Goal: Task Accomplishment & Management: Use online tool/utility

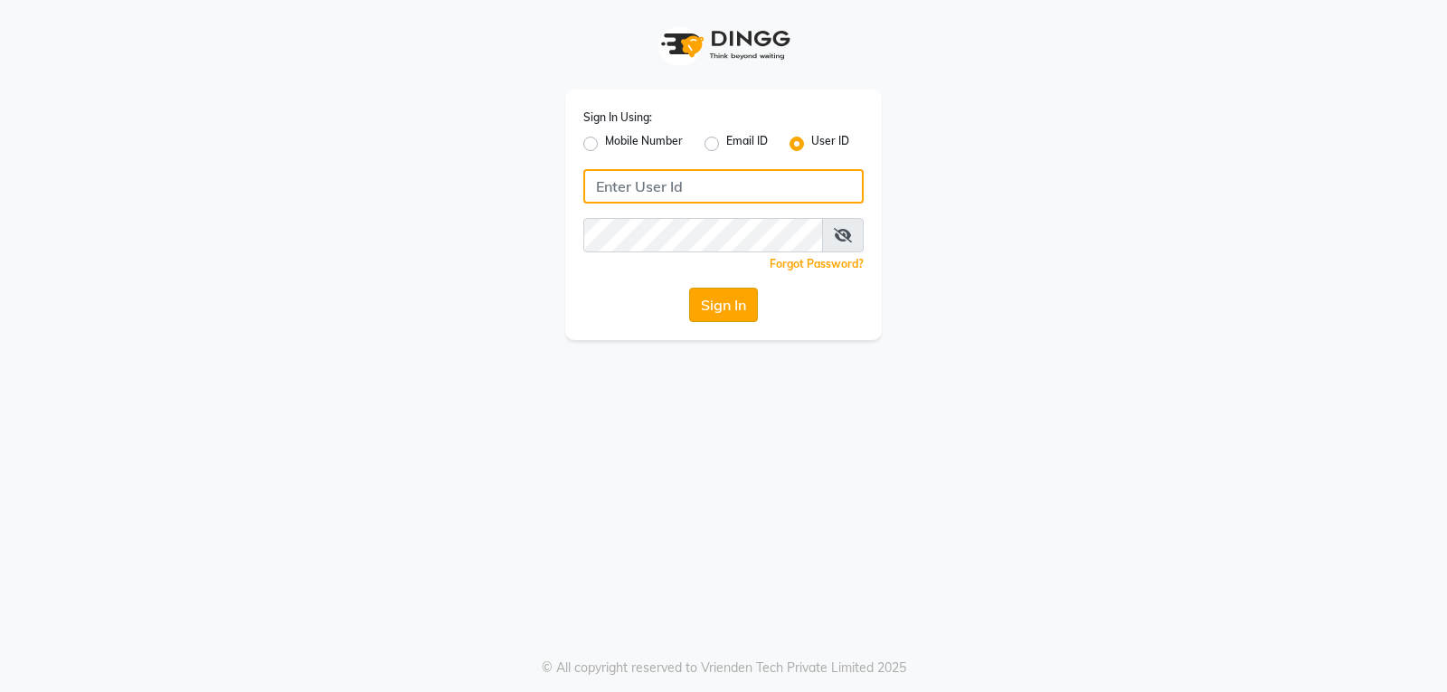
type input "[PERSON_NAME]@123"
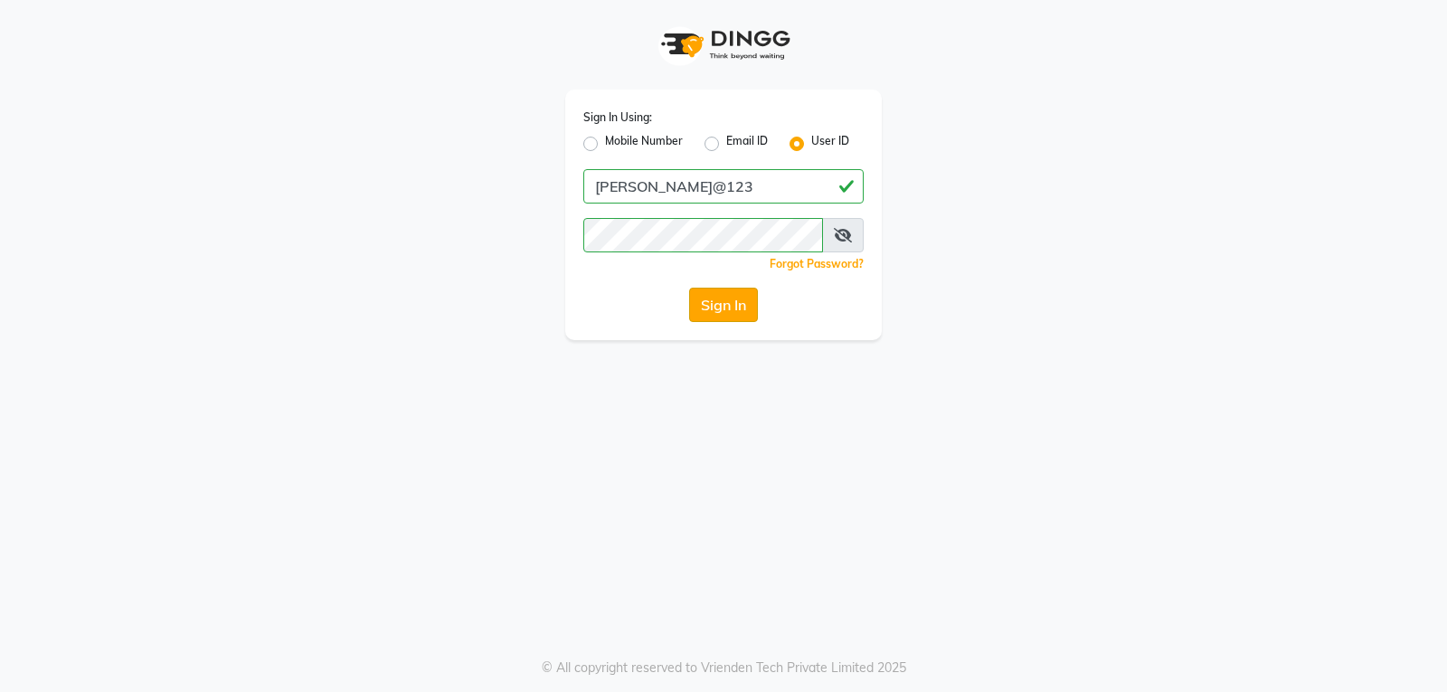
click at [714, 308] on button "Sign In" at bounding box center [723, 305] width 69 height 34
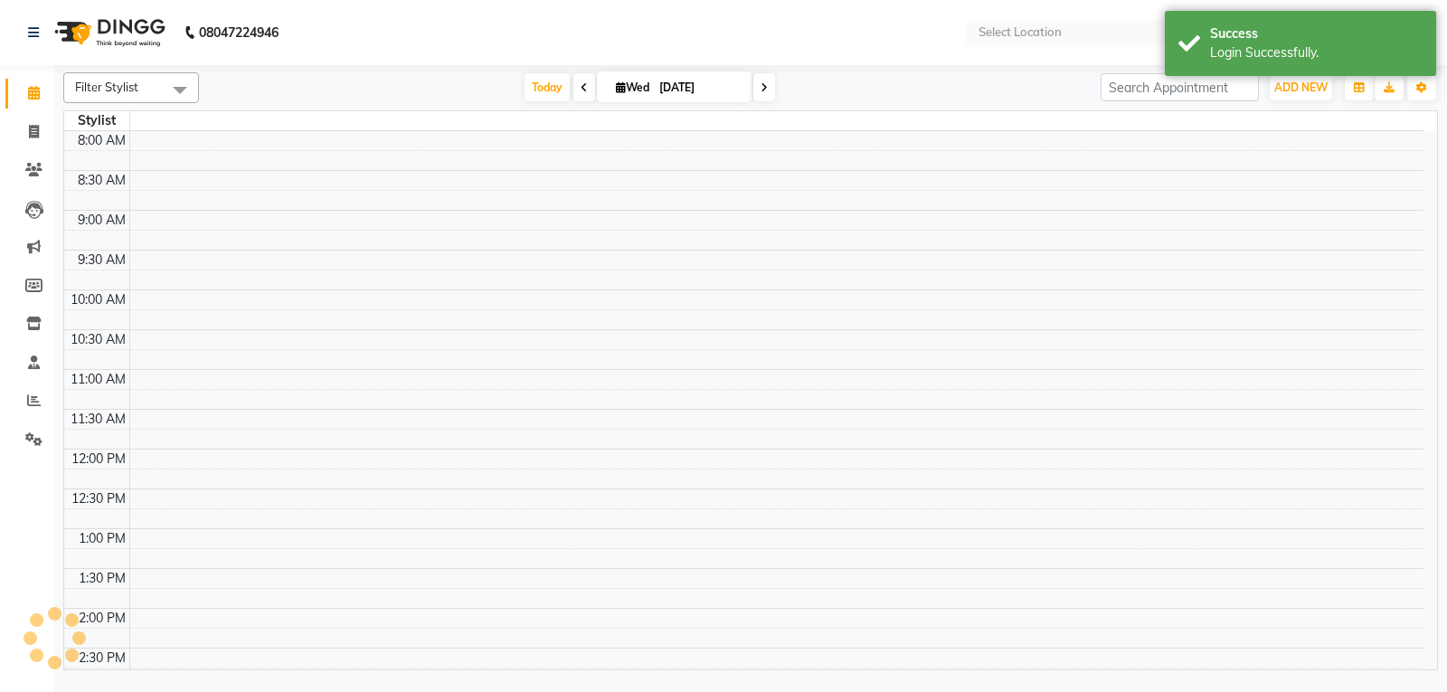
select select "en"
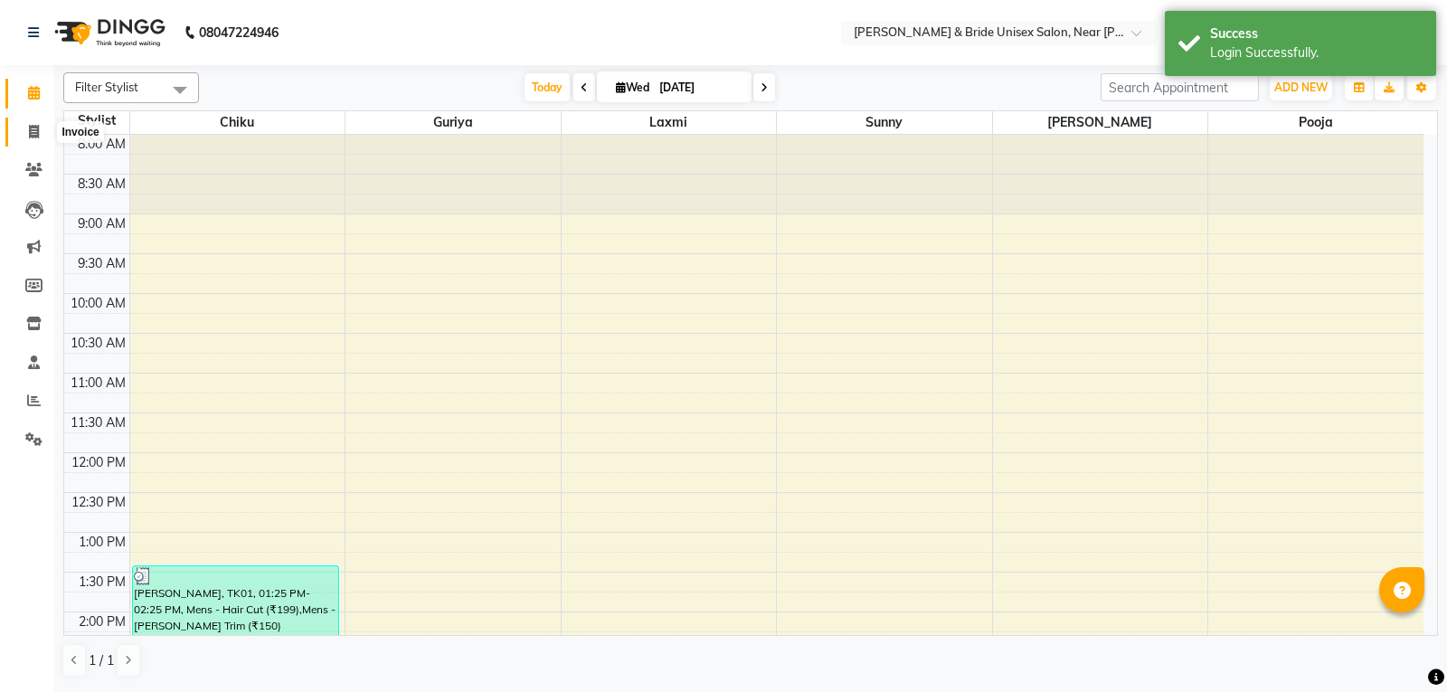
click at [42, 131] on span at bounding box center [34, 132] width 32 height 21
select select "4118"
select select "service"
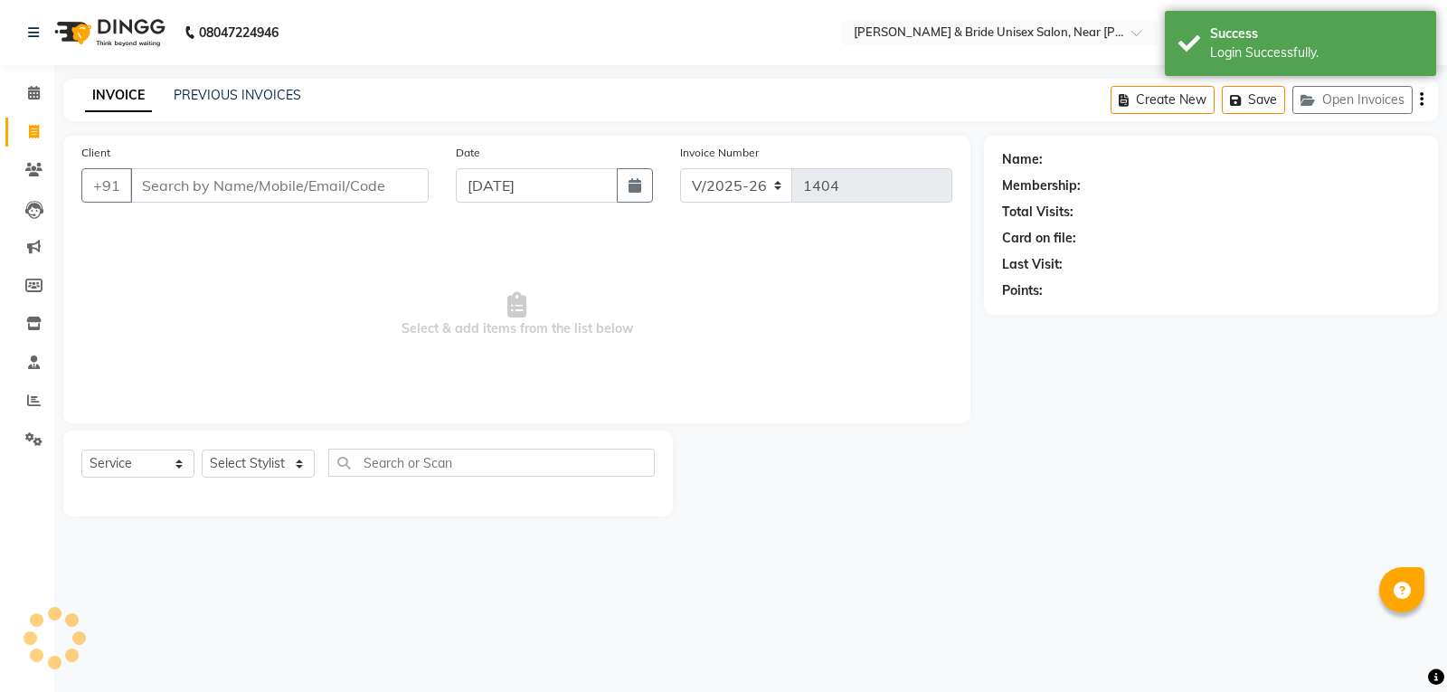
click at [174, 180] on input "Client" at bounding box center [279, 185] width 298 height 34
click at [255, 470] on select "Select Stylist chiku Front Desk guriya [PERSON_NAME][DATE] sunny [PERSON_NAME]" at bounding box center [258, 463] width 113 height 28
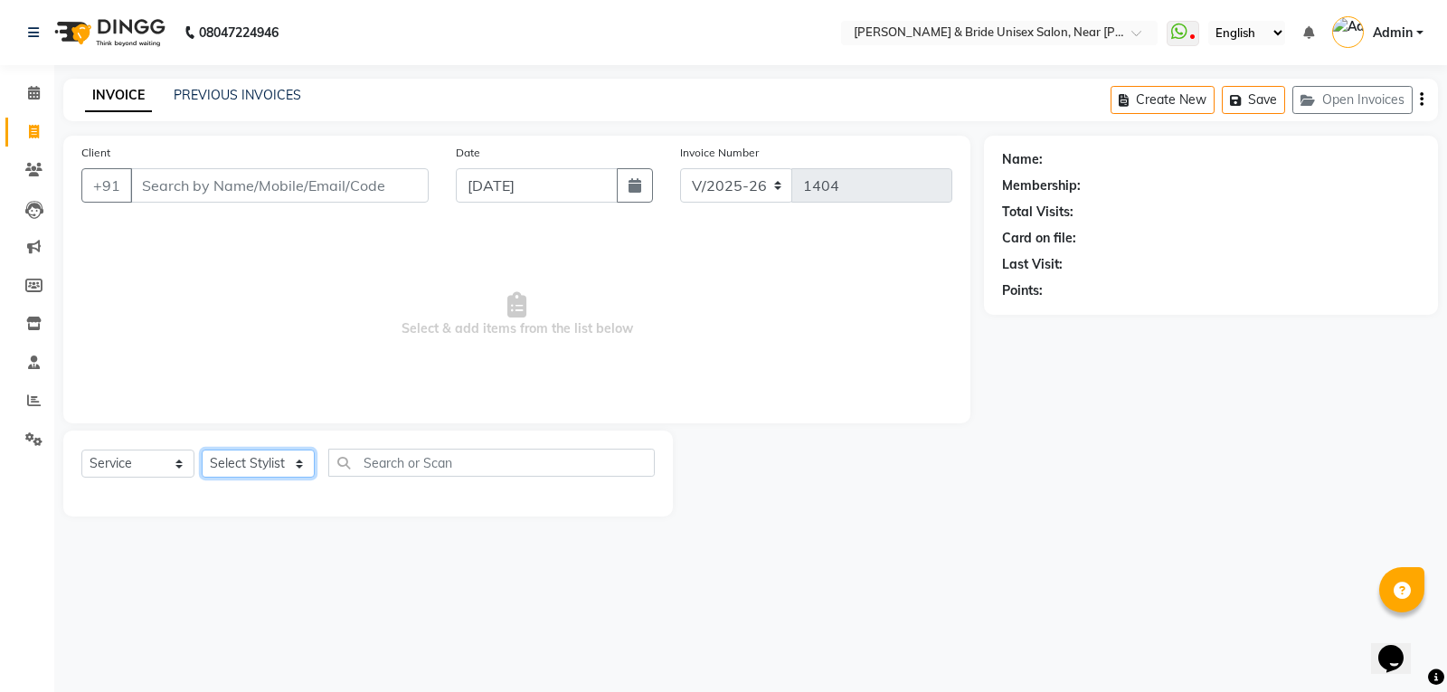
select select "44656"
click at [202, 449] on select "Select Stylist chiku Front Desk guriya [PERSON_NAME][DATE] sunny [PERSON_NAME]" at bounding box center [258, 463] width 113 height 28
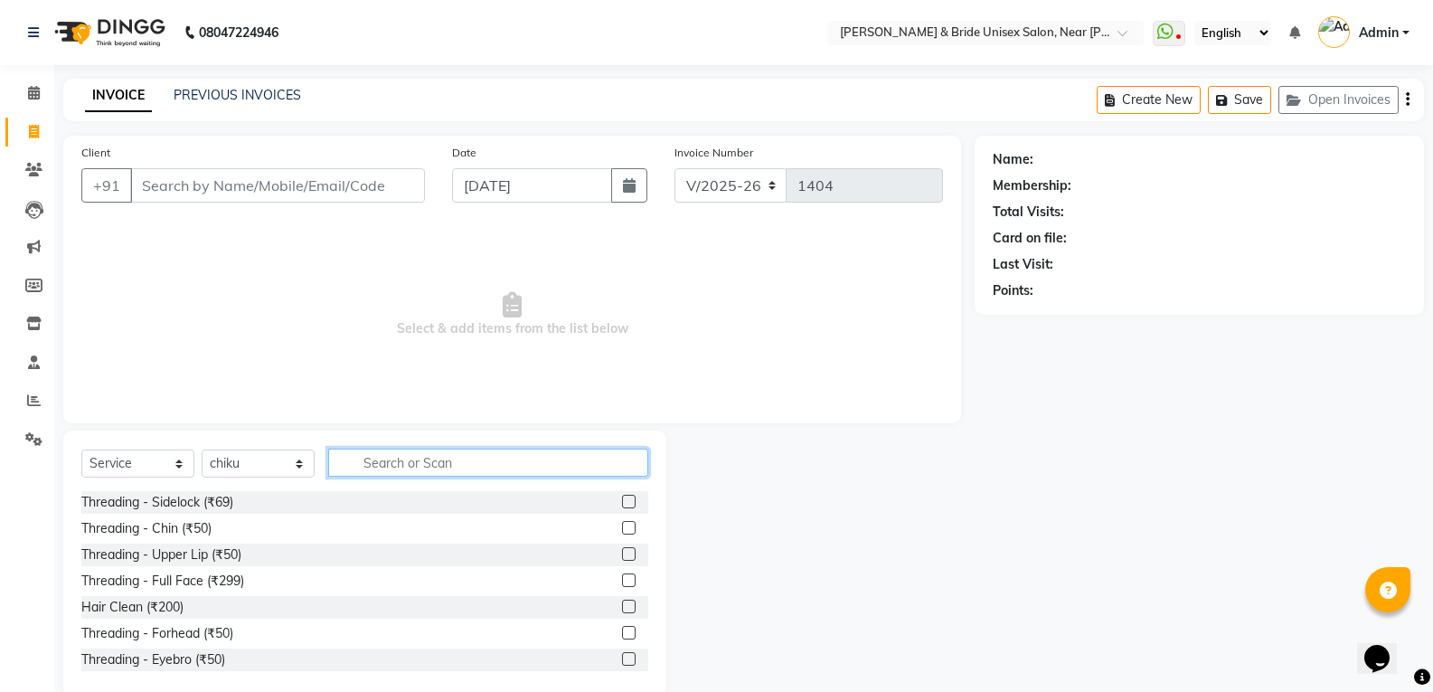
click at [395, 468] on input "text" at bounding box center [488, 462] width 320 height 28
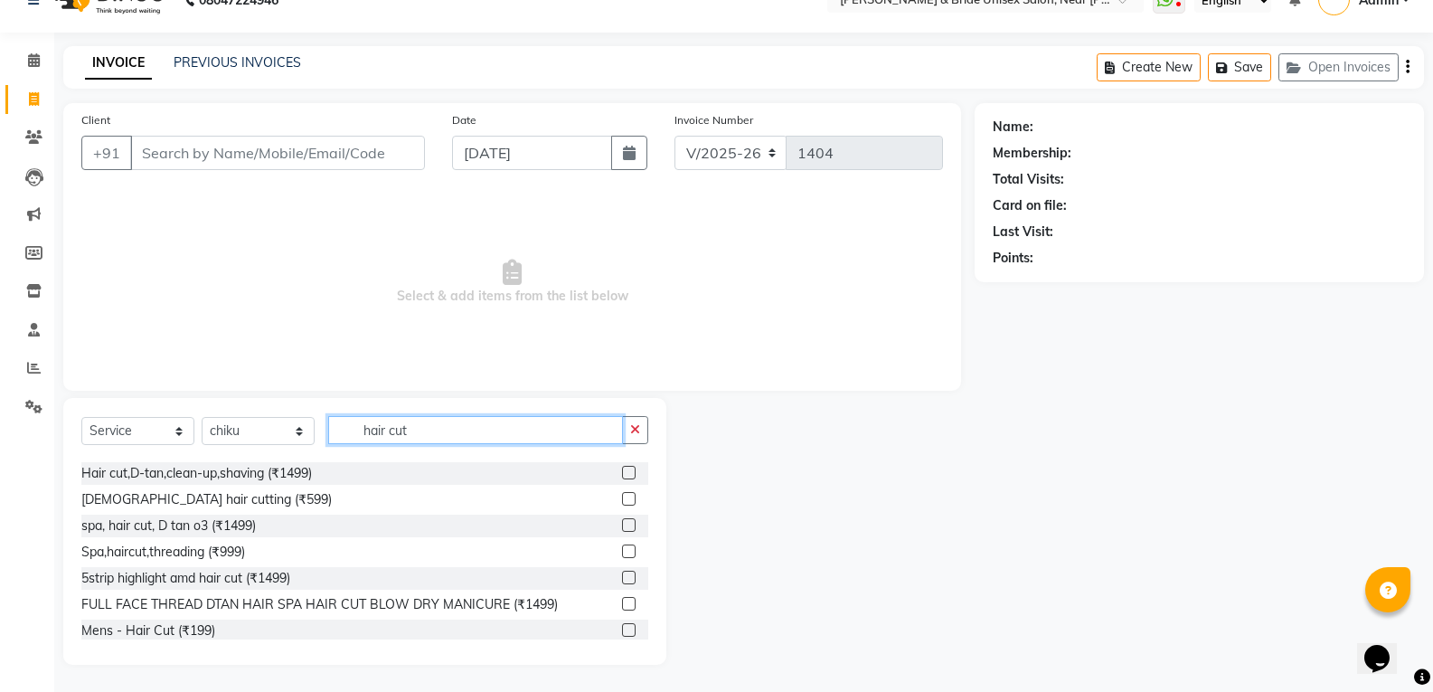
scroll to position [181, 0]
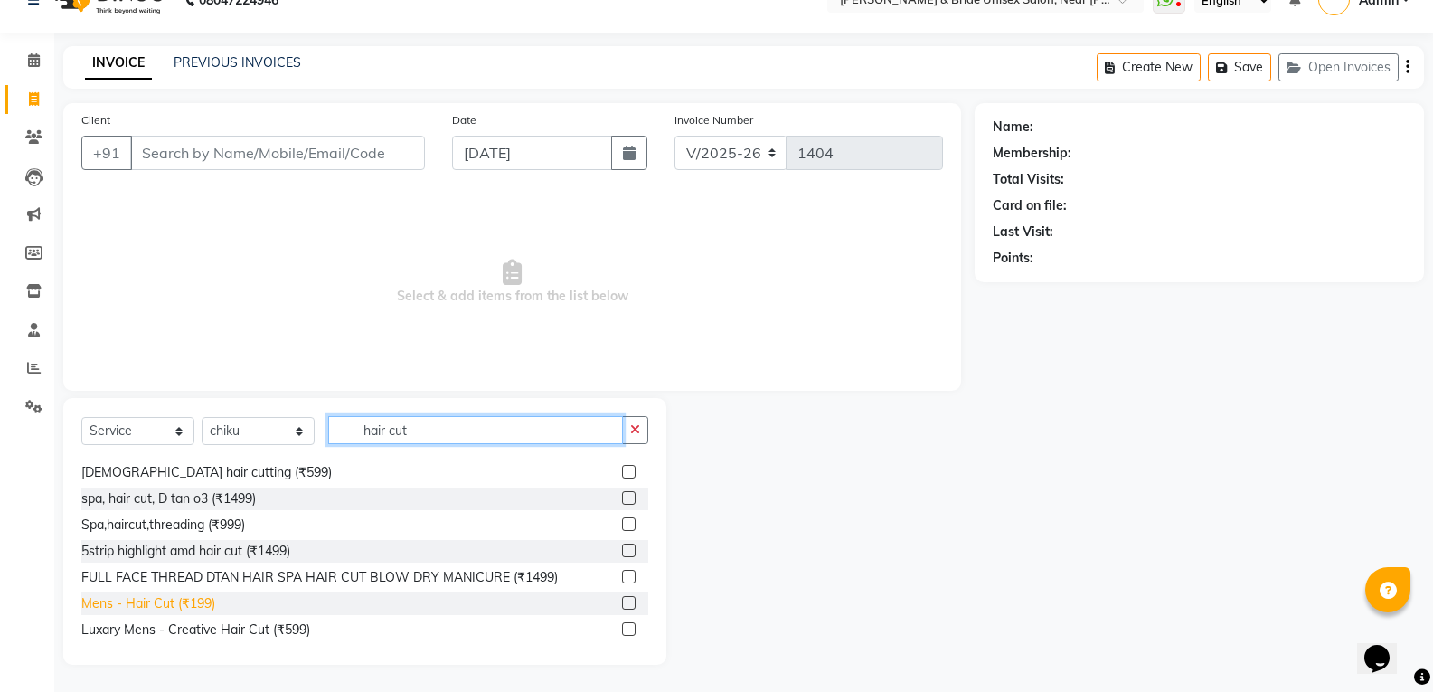
type input "hair cut"
click at [184, 606] on div "Mens - Hair Cut (₹199)" at bounding box center [148, 603] width 134 height 19
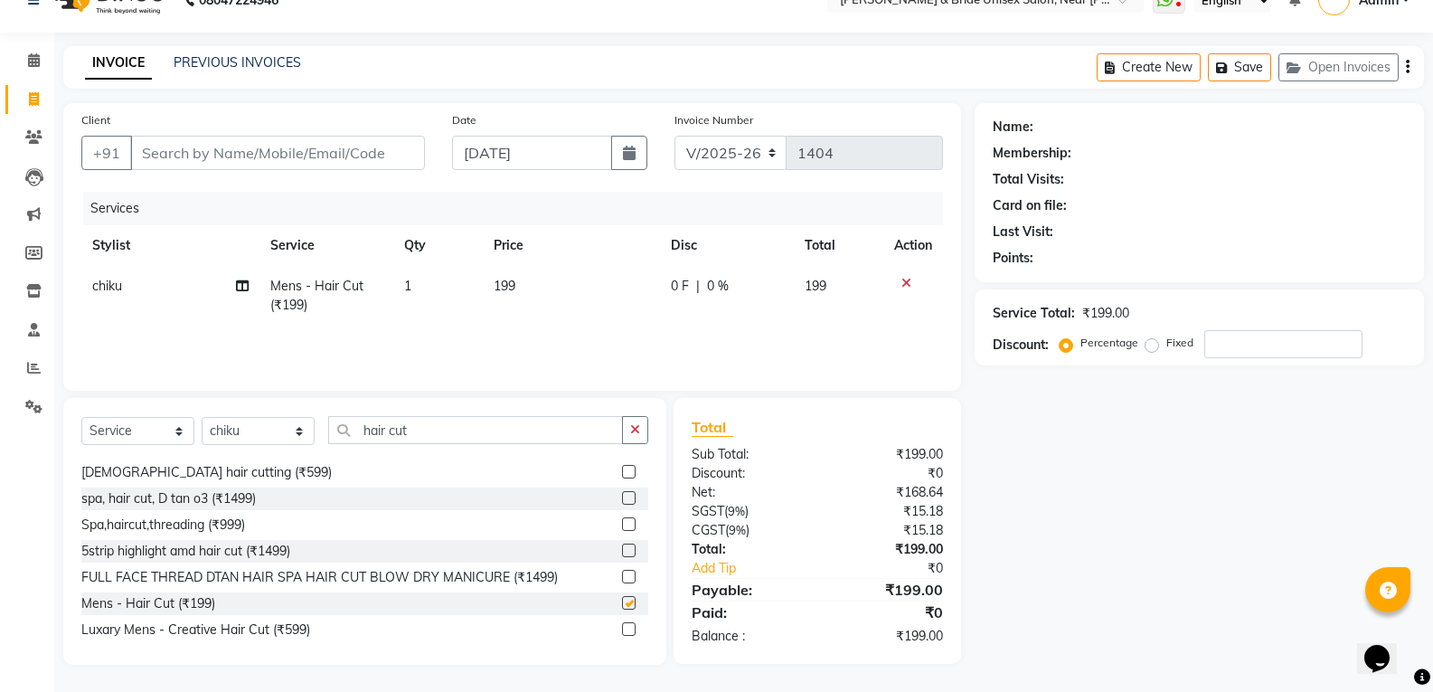
checkbox input "false"
click at [608, 307] on td "199" at bounding box center [572, 296] width 178 height 60
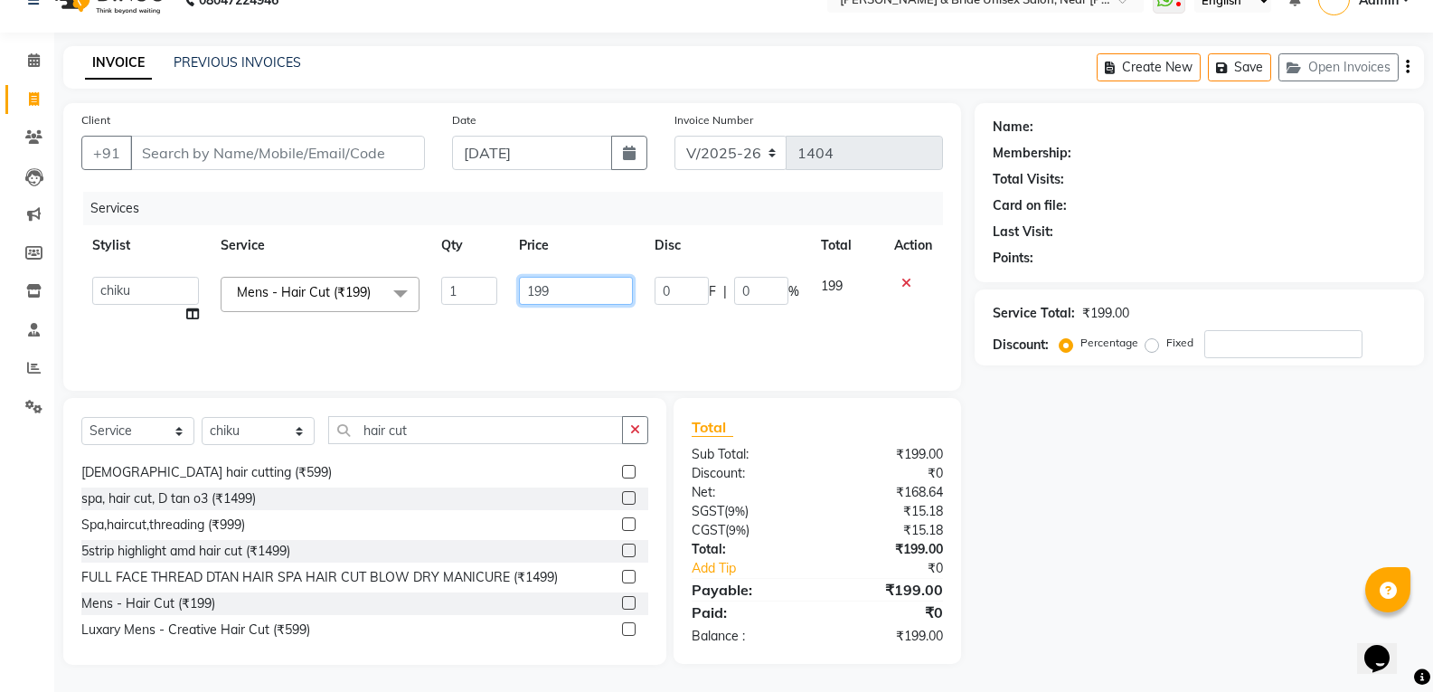
click at [606, 300] on input "199" at bounding box center [575, 291] width 113 height 28
type input "1"
type input "250"
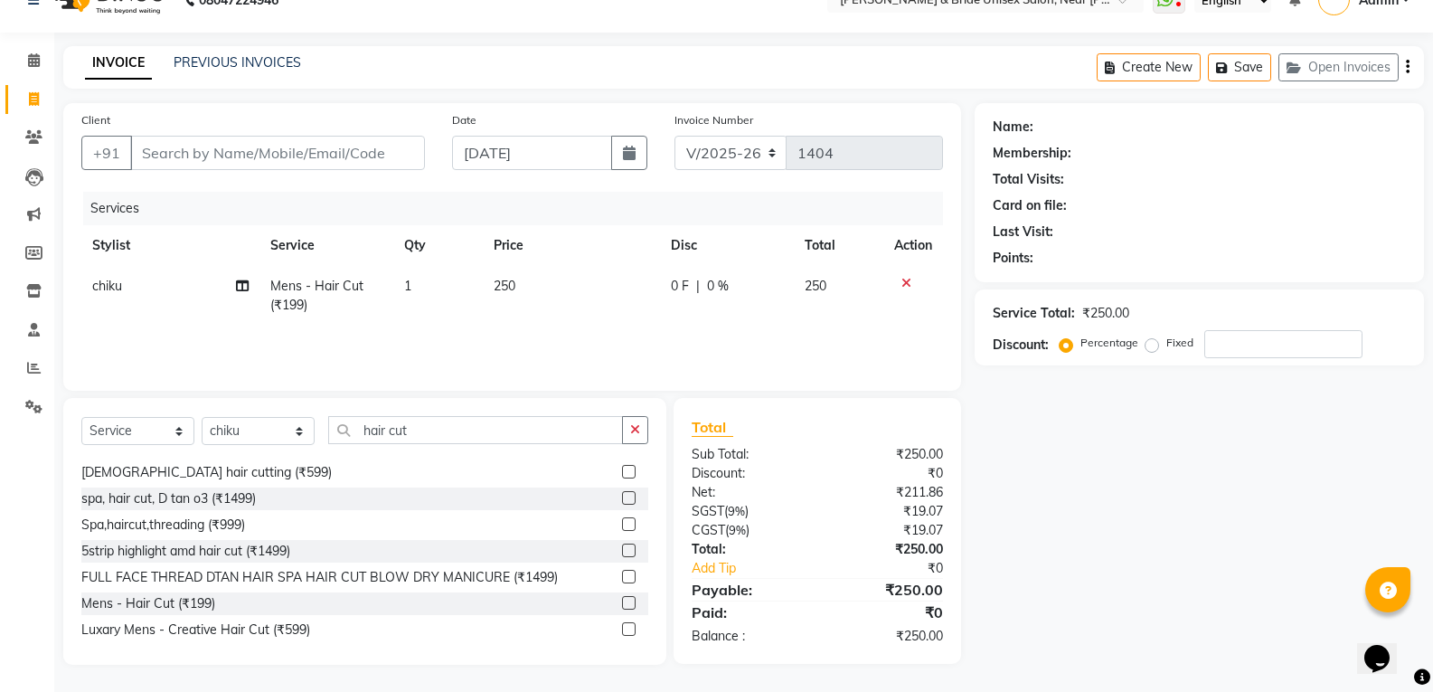
click at [582, 410] on div "Select Service Product Membership Package Voucher Prepaid Gift Card Select Styl…" at bounding box center [364, 531] width 603 height 267
click at [588, 424] on input "hair cut" at bounding box center [475, 430] width 295 height 28
click at [643, 427] on button "button" at bounding box center [635, 430] width 26 height 28
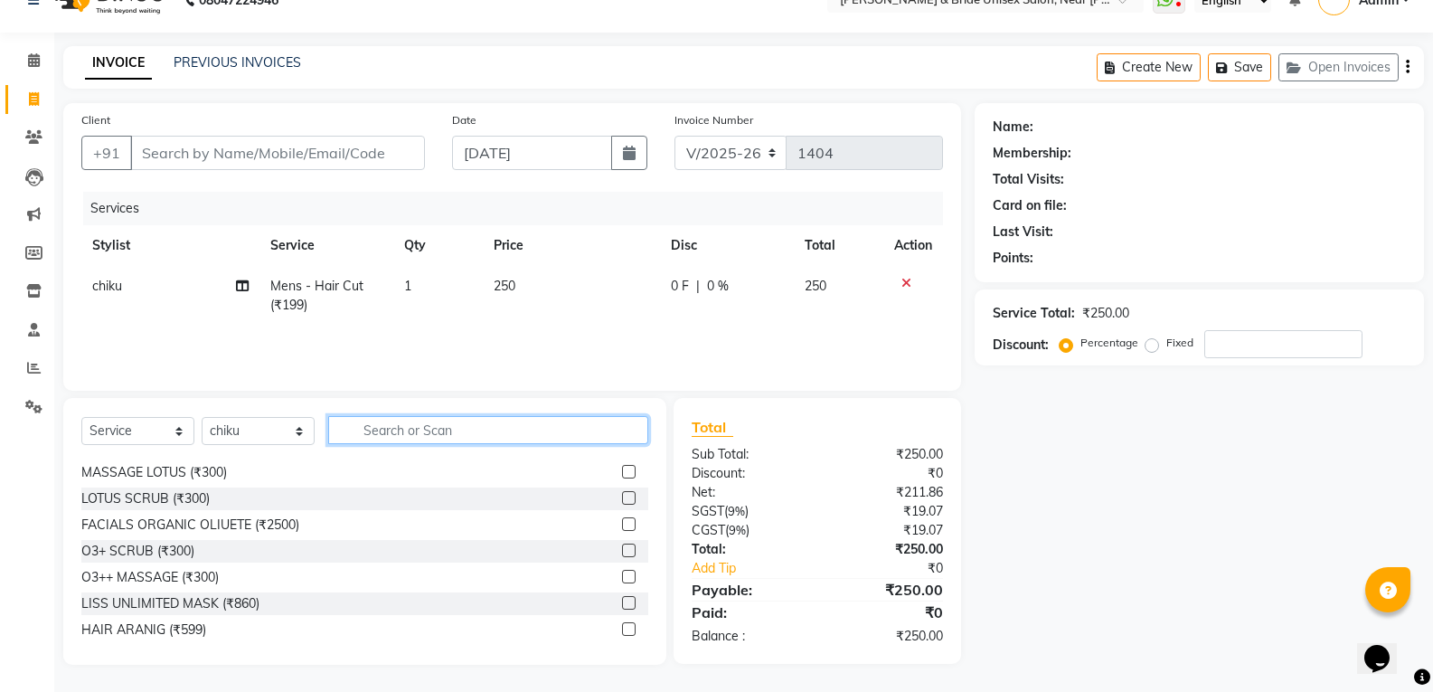
scroll to position [1130, 0]
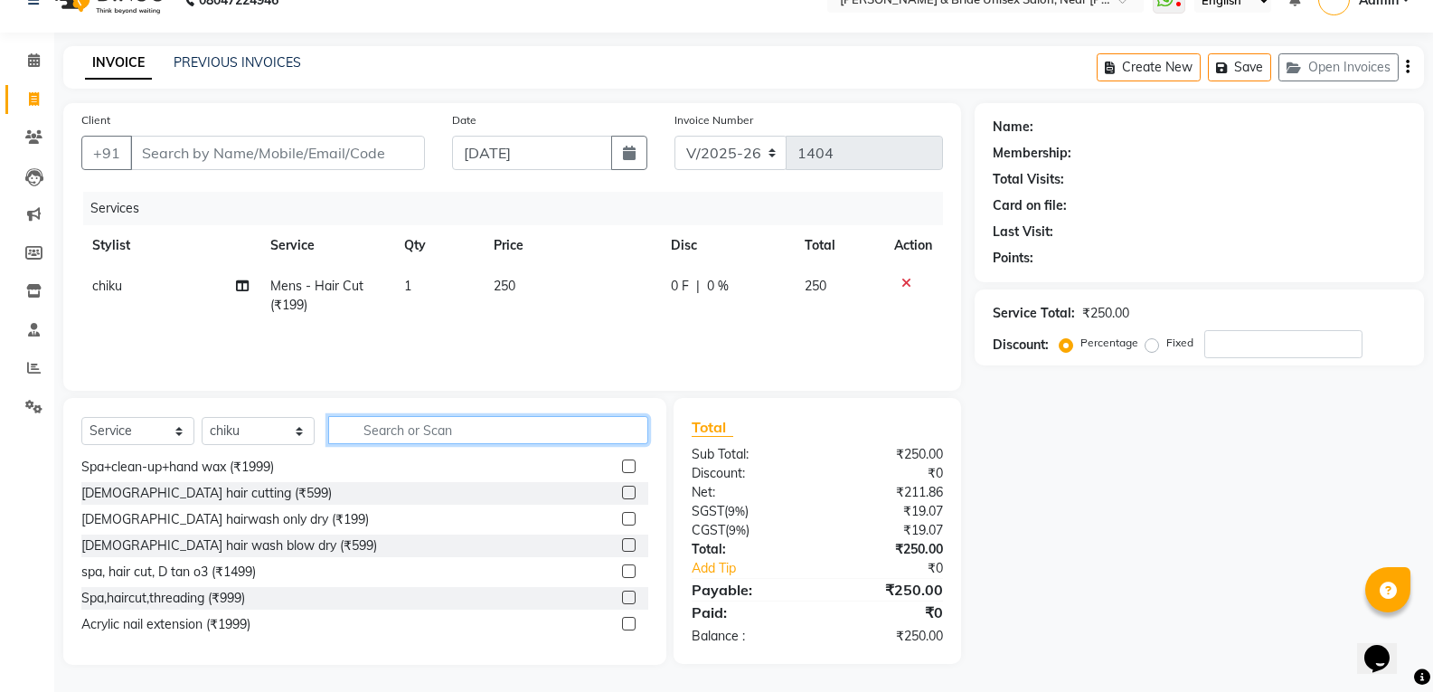
click at [608, 430] on input "text" at bounding box center [488, 430] width 320 height 28
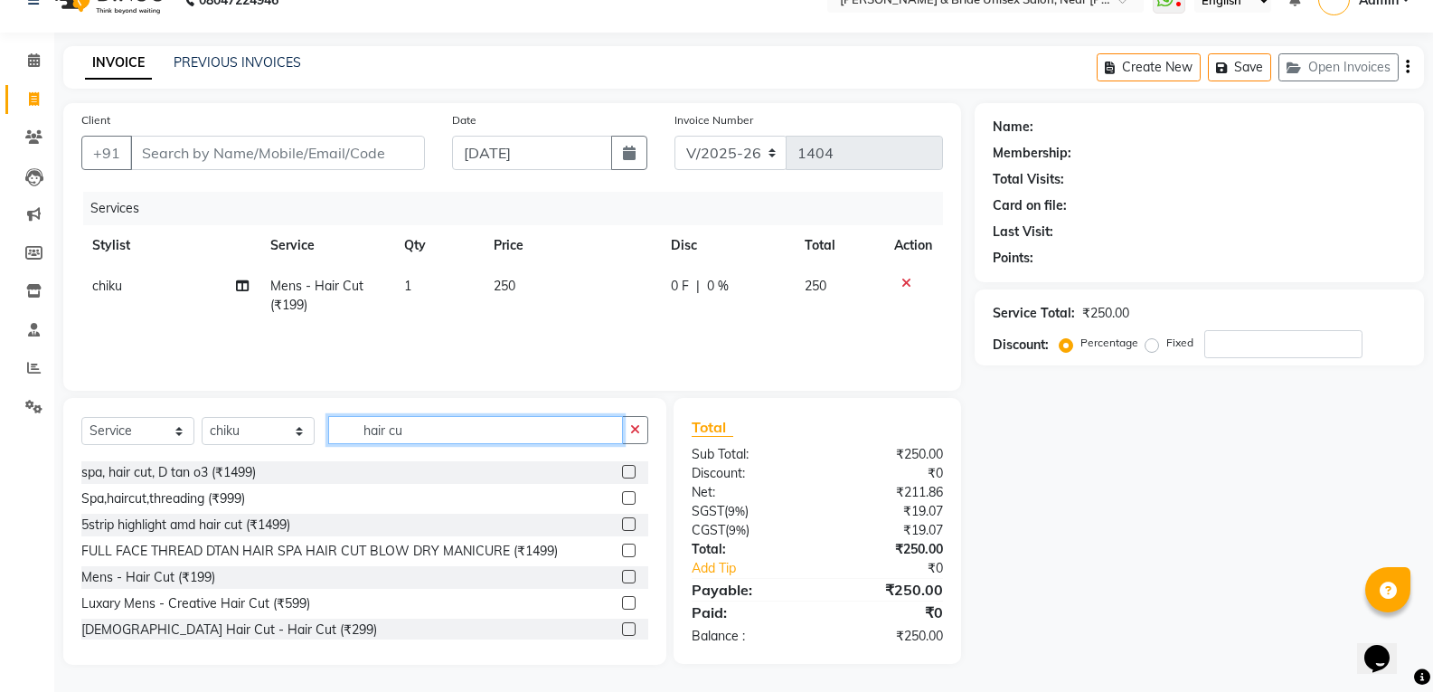
scroll to position [181, 0]
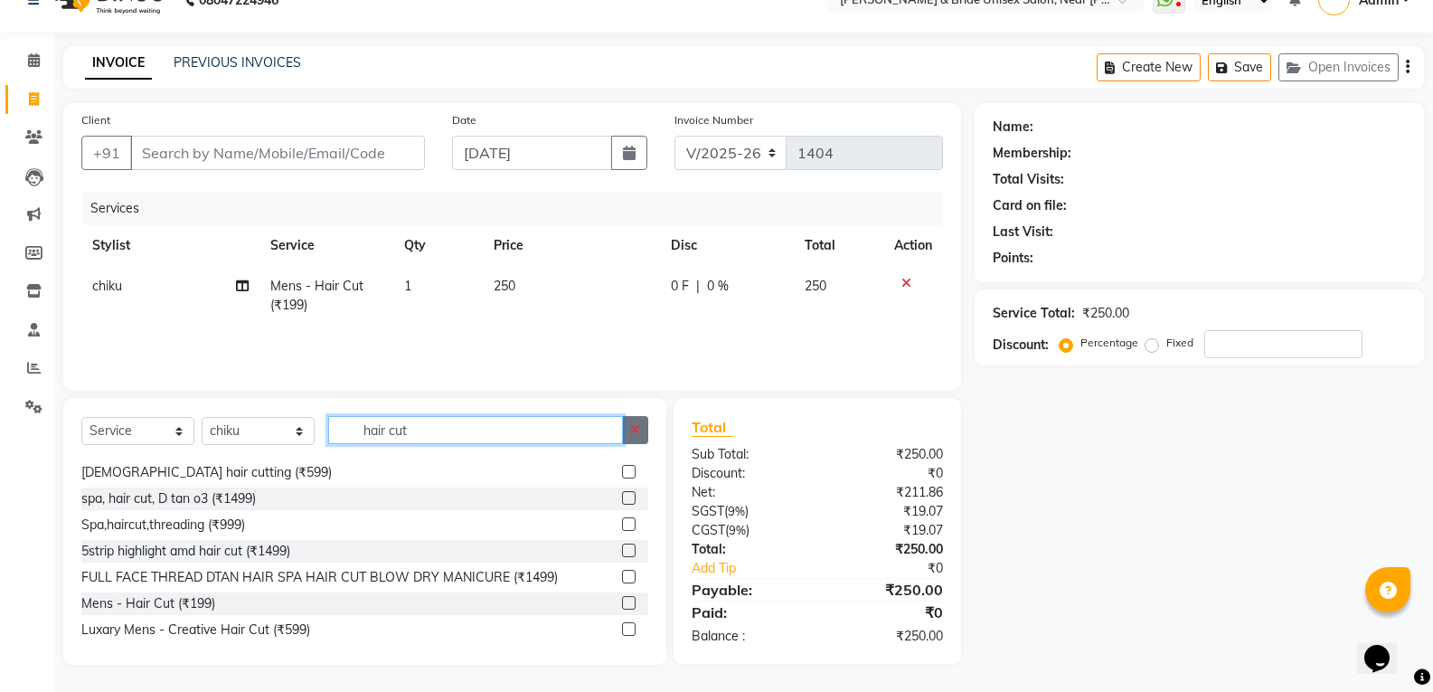
type input "hair cut"
click at [644, 425] on button "button" at bounding box center [635, 430] width 26 height 28
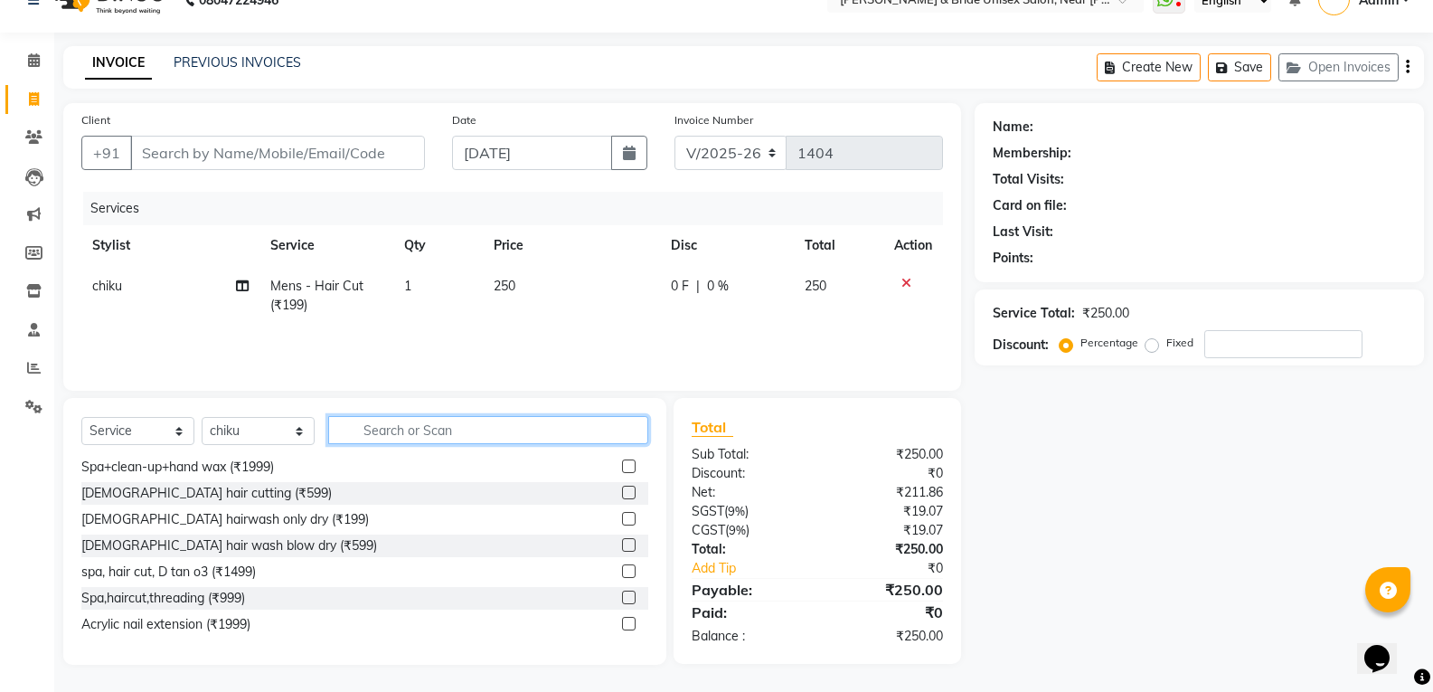
click at [602, 429] on input "text" at bounding box center [488, 430] width 320 height 28
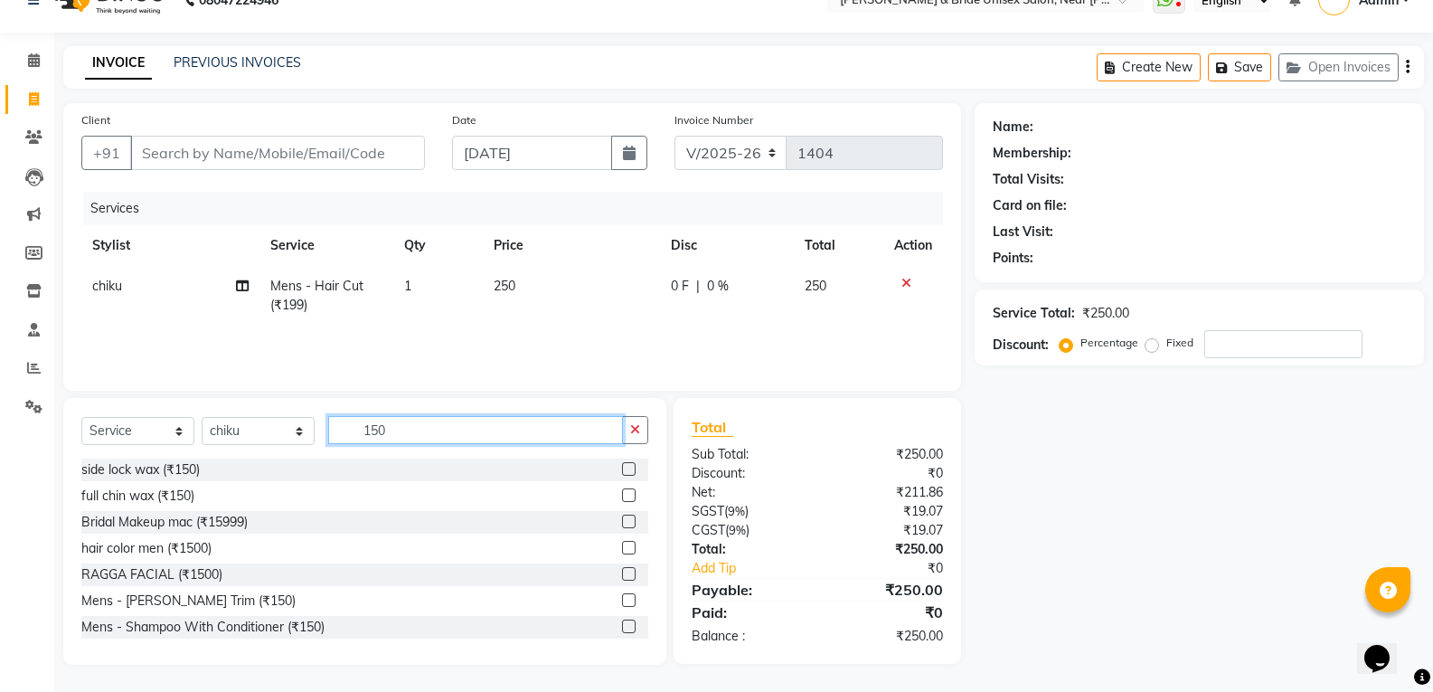
scroll to position [32, 0]
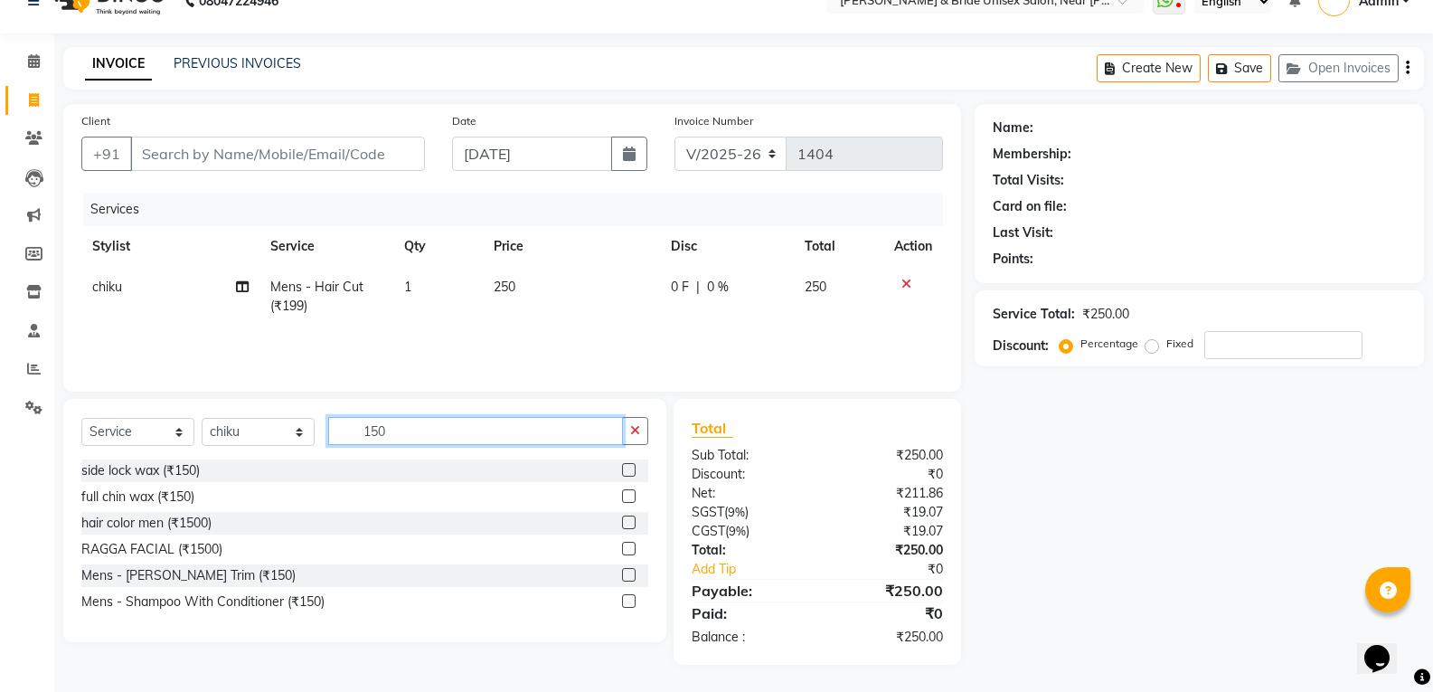
type input "150"
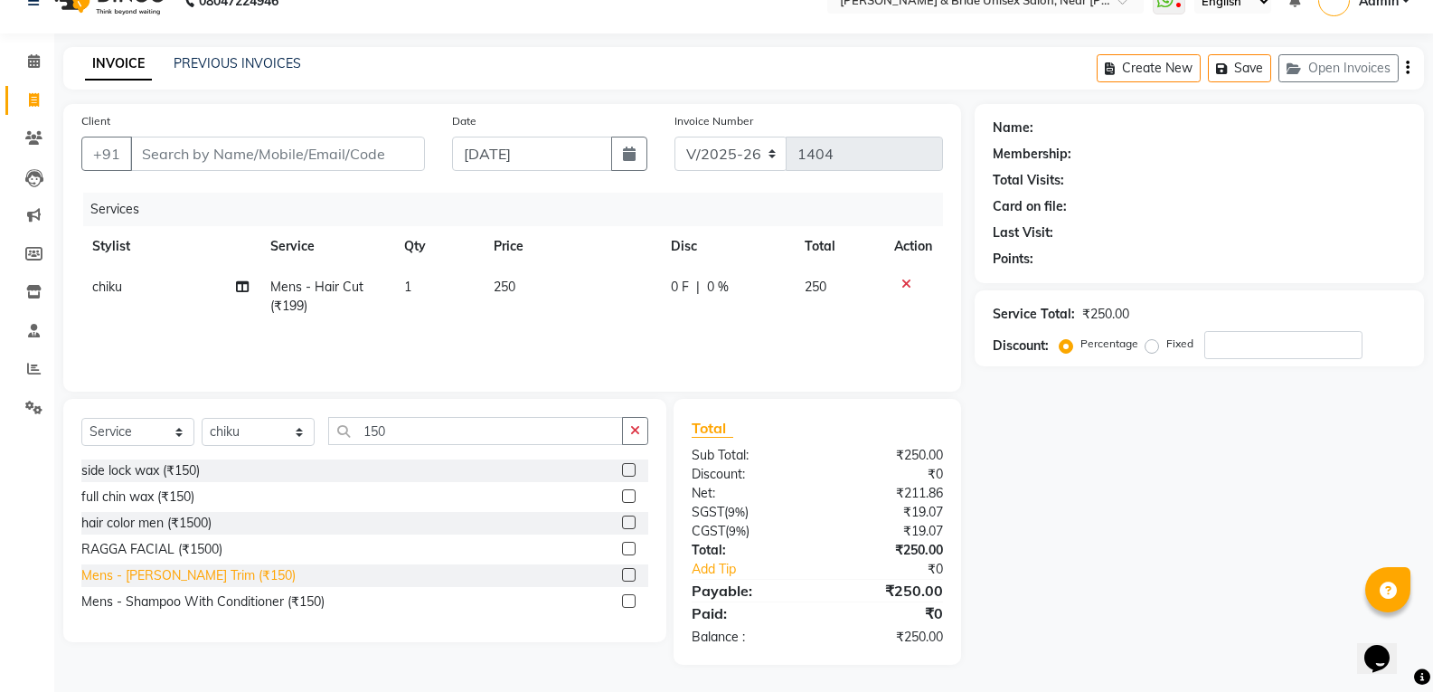
click at [198, 567] on div "Mens - [PERSON_NAME] Trim (₹150)" at bounding box center [364, 575] width 567 height 23
click at [175, 572] on div "Mens - [PERSON_NAME] Trim (₹150)" at bounding box center [188, 575] width 214 height 19
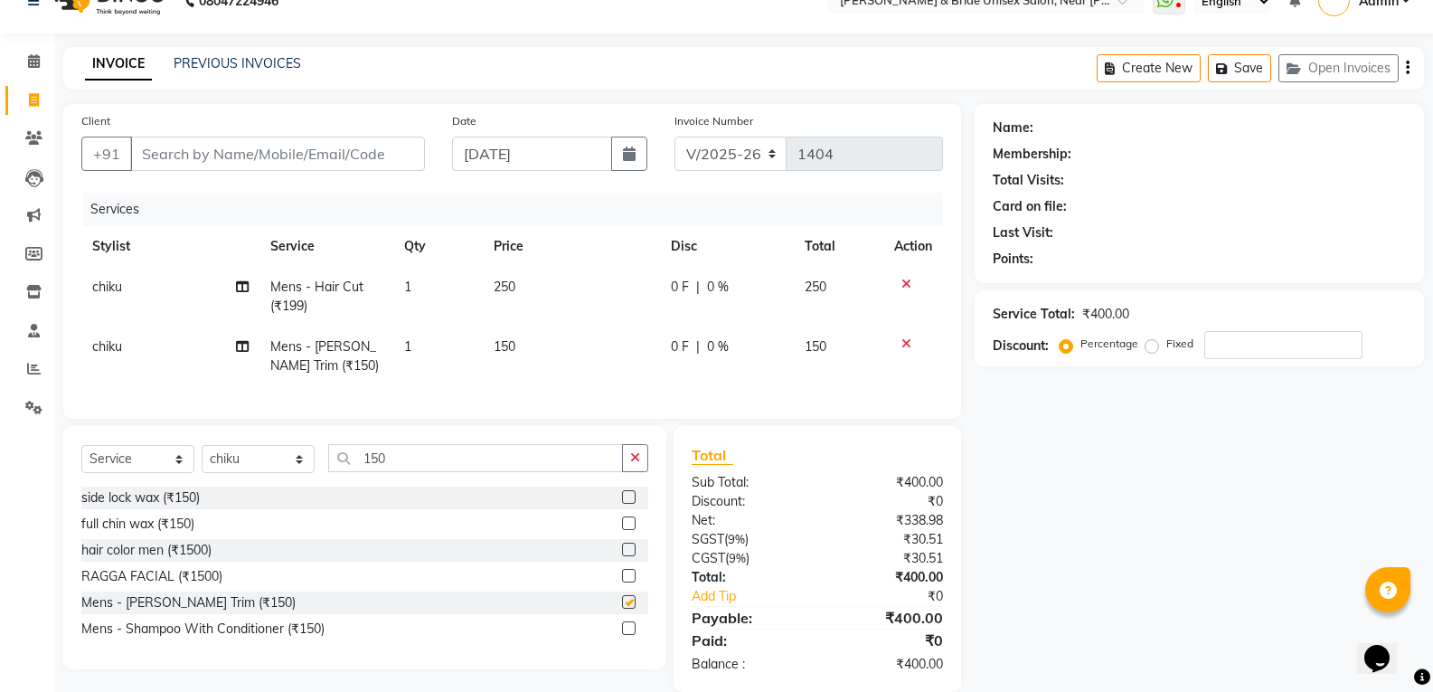
checkbox input "false"
click at [358, 148] on input "Client" at bounding box center [277, 154] width 295 height 34
